Goal: Information Seeking & Learning: Learn about a topic

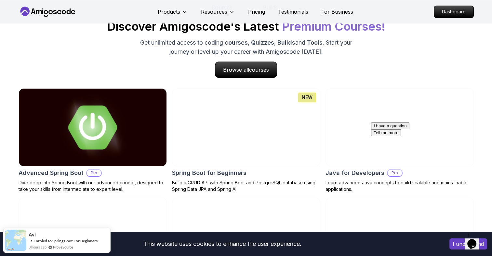
scroll to position [555, 0]
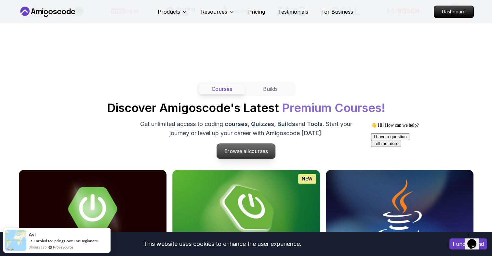
click at [228, 147] on p "Browse all courses" at bounding box center [246, 150] width 59 height 15
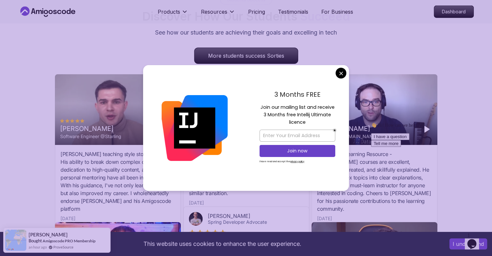
scroll to position [2136, 0]
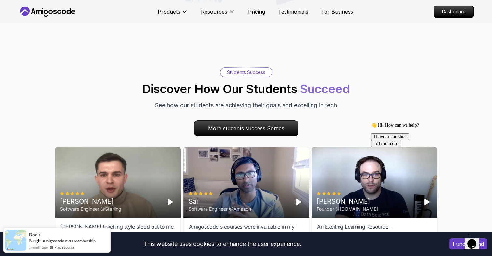
scroll to position [2039, 0]
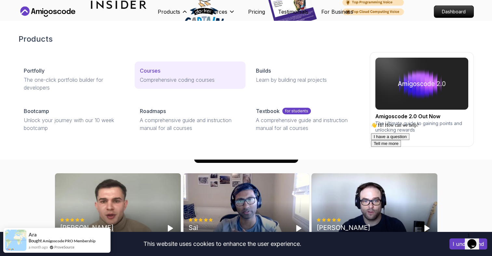
click at [160, 80] on p "Comprehensive coding courses" at bounding box center [190, 80] width 100 height 8
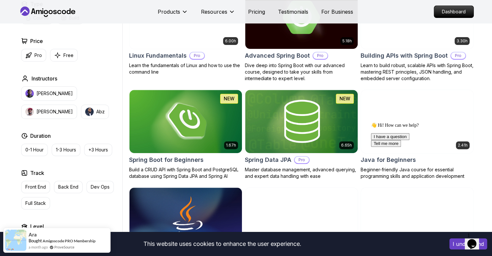
scroll to position [218, 0]
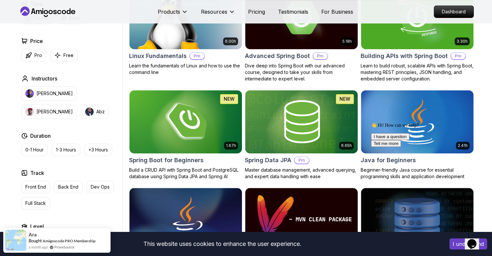
click at [189, 31] on img at bounding box center [185, 17] width 118 height 66
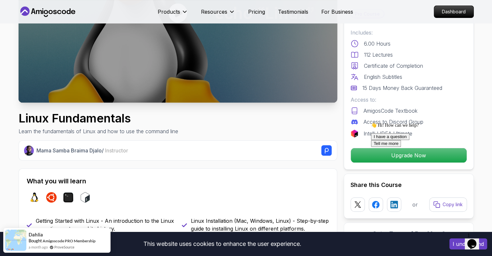
scroll to position [225, 0]
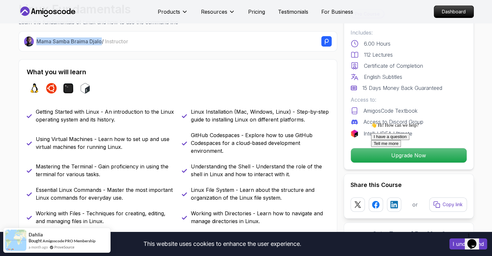
drag, startPoint x: 101, startPoint y: 42, endPoint x: 37, endPoint y: 41, distance: 64.7
click at [37, 41] on p "Mama Samba Braima Djalo / Instructor" at bounding box center [82, 41] width 92 height 8
copy p "Mama Samba Braima Djalo"
